Goal: Find specific page/section: Find specific page/section

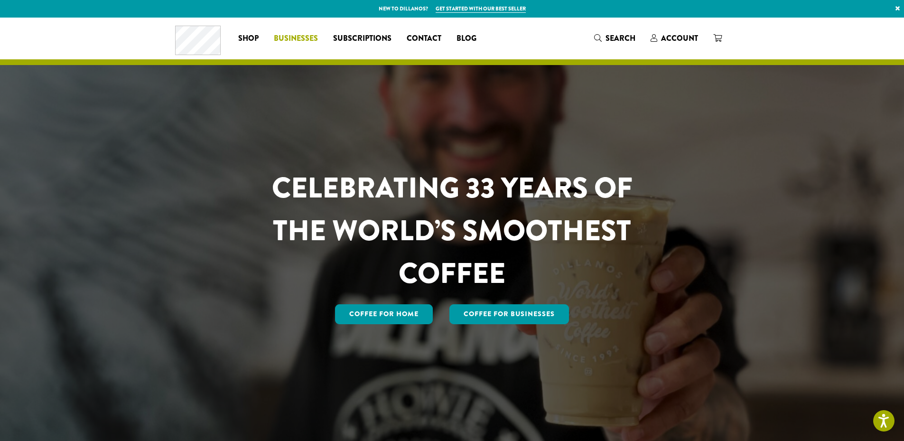
click at [318, 35] on span "Businesses" at bounding box center [296, 39] width 44 height 12
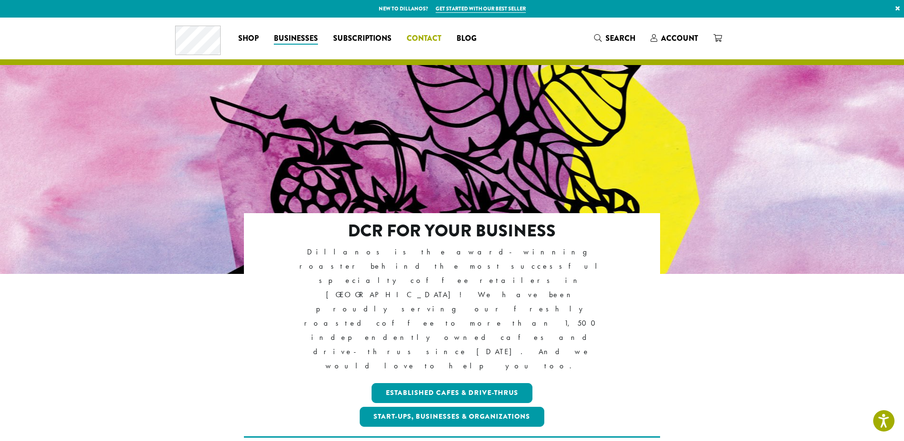
click at [438, 34] on span "Contact" at bounding box center [424, 39] width 35 height 12
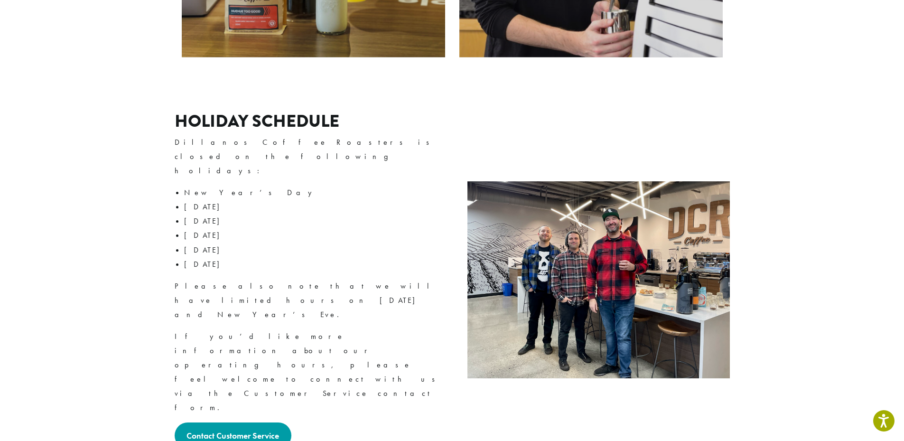
scroll to position [1243, 0]
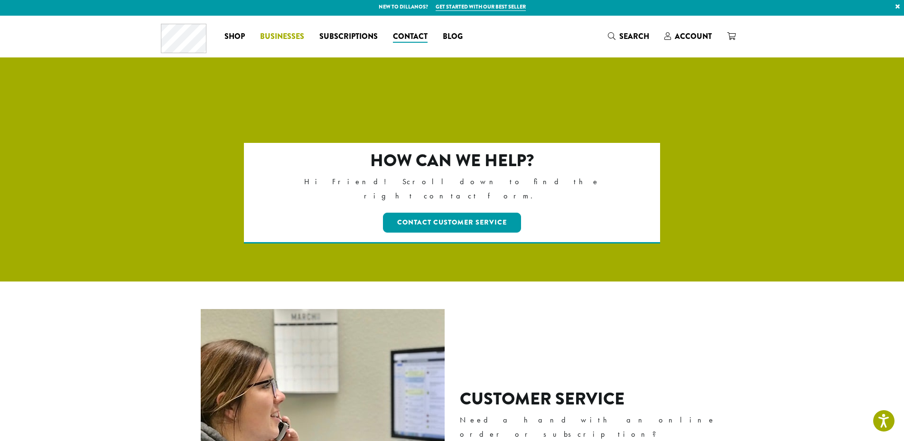
scroll to position [0, 0]
